Goal: Task Accomplishment & Management: Complete application form

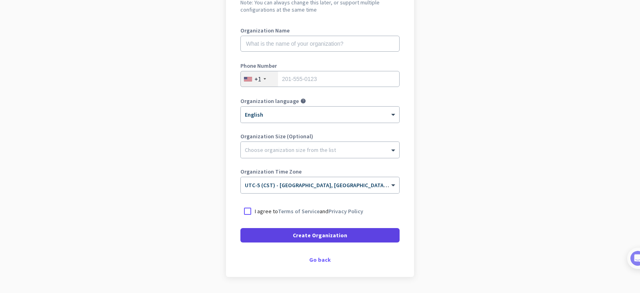
scroll to position [119, 0]
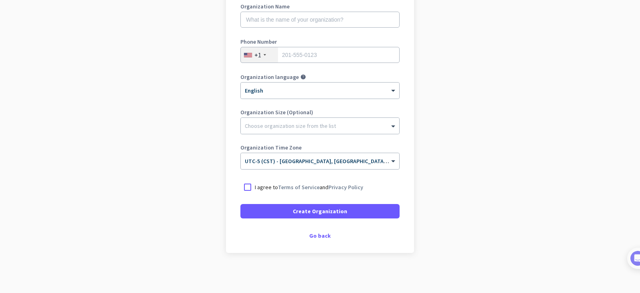
click at [321, 231] on div "Create Organization Note: You can always change this later, or support multiple…" at bounding box center [320, 99] width 188 height 307
click at [319, 235] on div "Go back" at bounding box center [320, 236] width 159 height 6
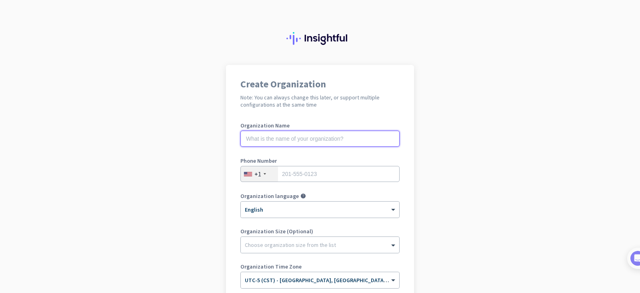
click at [307, 136] on input "text" at bounding box center [320, 138] width 159 height 16
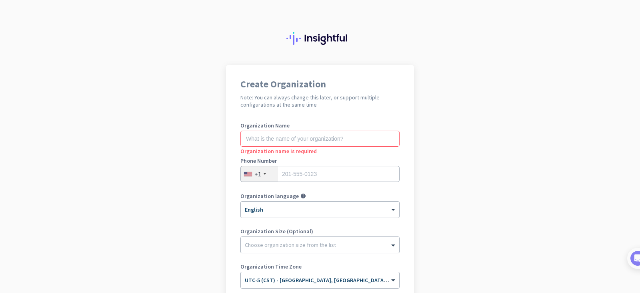
click at [101, 88] on app-onboarding-organization "Create Organization Note: You can always change this later, or support multiple…" at bounding box center [320, 238] width 640 height 347
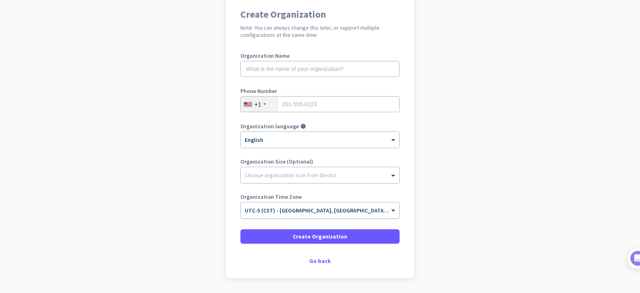
scroll to position [95, 0]
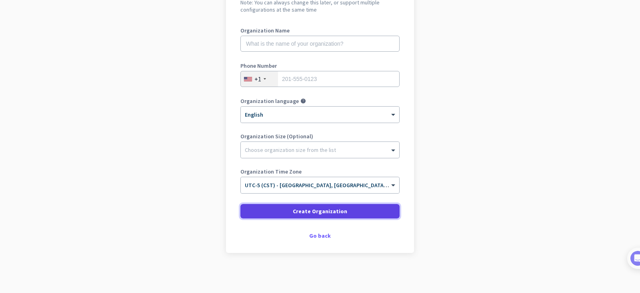
click at [333, 218] on span at bounding box center [320, 210] width 159 height 19
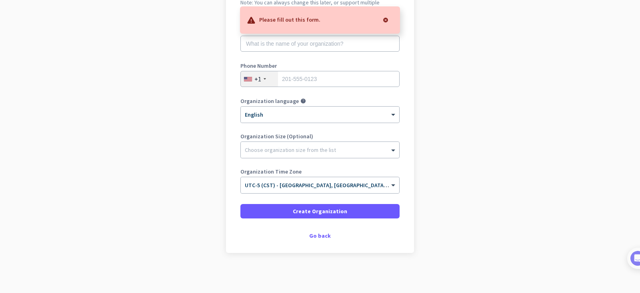
click at [318, 244] on div "Create Organization Note: You can always change this later, or support multiple…" at bounding box center [320, 111] width 188 height 283
click at [318, 238] on div "Go back" at bounding box center [320, 236] width 159 height 6
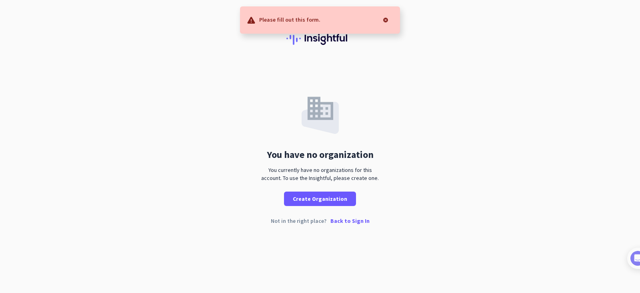
click at [349, 221] on p "Back to Sign In" at bounding box center [350, 221] width 39 height 6
